Goal: Transaction & Acquisition: Book appointment/travel/reservation

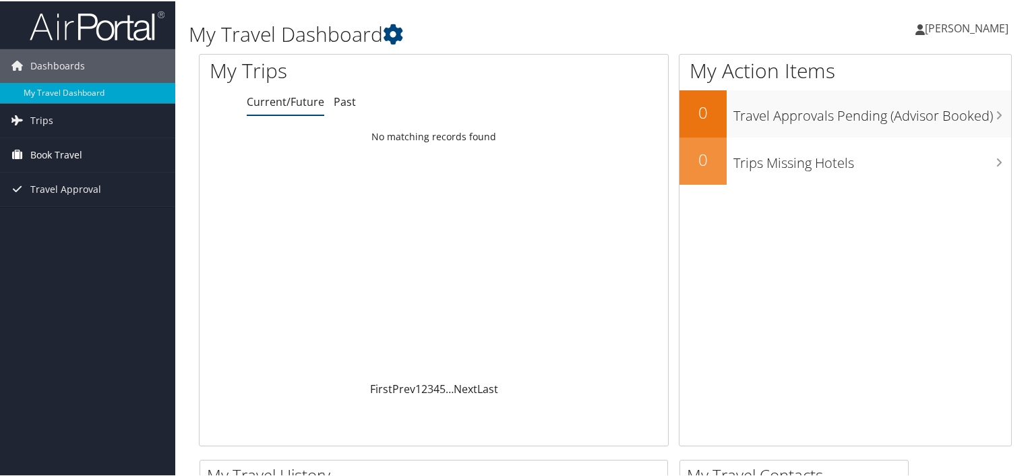
click at [36, 156] on span "Book Travel" at bounding box center [56, 154] width 52 height 34
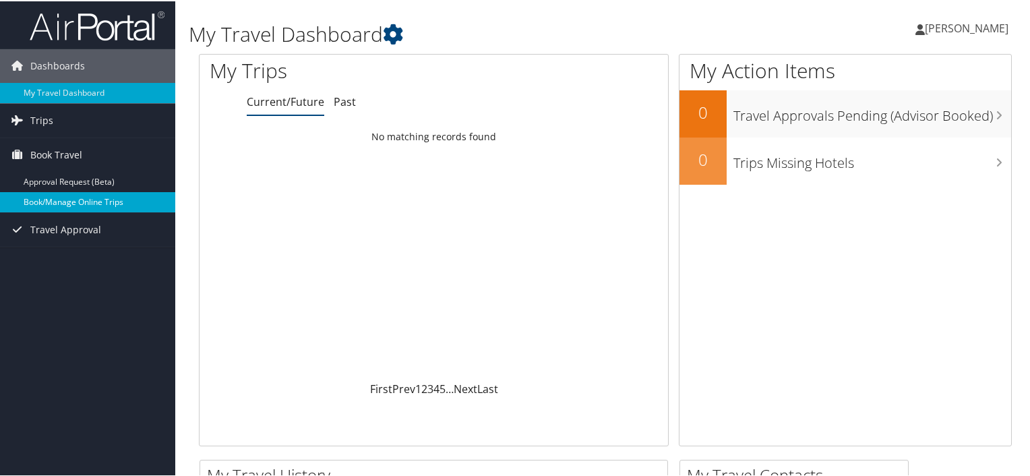
click at [61, 203] on link "Book/Manage Online Trips" at bounding box center [87, 201] width 175 height 20
